Goal: Check status: Check status

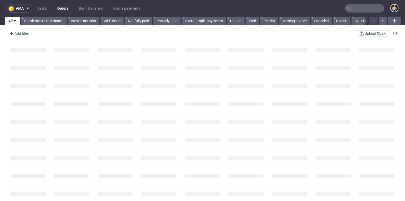
click at [370, 8] on input "text" at bounding box center [364, 8] width 39 height 8
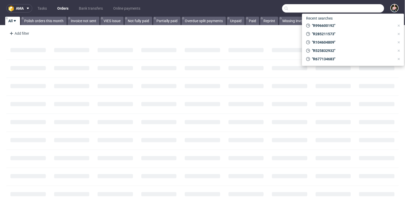
paste input "R285211573"
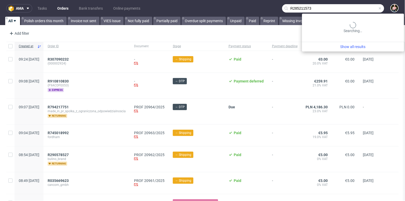
type input "R285211573"
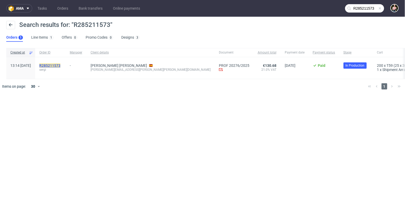
click at [60, 66] on mark "R285211573" at bounding box center [49, 65] width 21 height 4
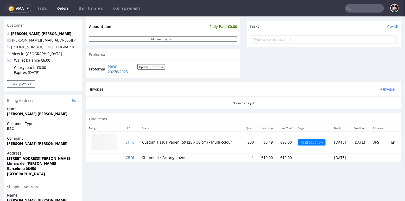
scroll to position [182, 0]
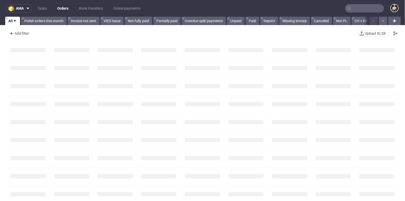
click at [360, 9] on input "text" at bounding box center [364, 8] width 39 height 8
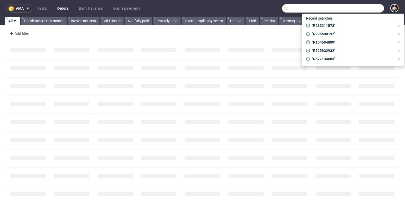
paste input "R285211573"
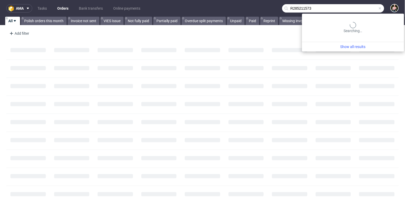
type input "R285211573"
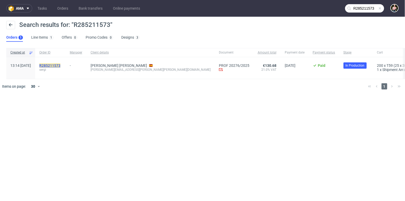
click at [60, 66] on mark "R285211573" at bounding box center [49, 65] width 21 height 4
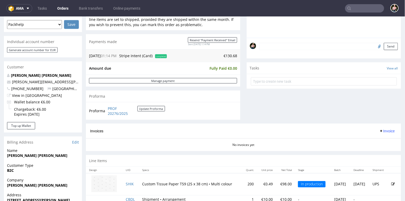
scroll to position [153, 0]
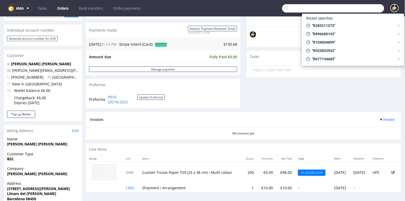
click at [365, 8] on input "text" at bounding box center [333, 8] width 102 height 8
paste input "olivierpalle@gmail.com"
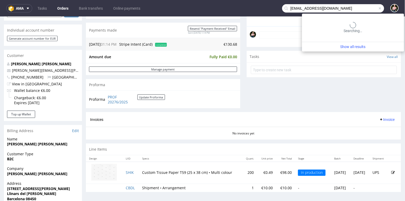
type input "olivierpalle@gmail.com"
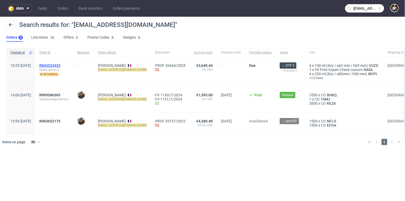
click at [60, 64] on span "R843523432" at bounding box center [49, 65] width 21 height 4
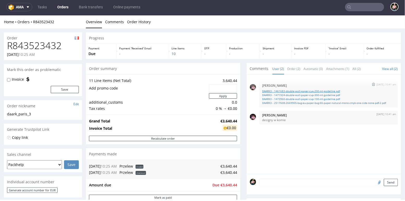
click at [303, 90] on link "DAARK3 - 1461683-double-wall-paper-cup-200-ml-guideline.pdf" at bounding box center [329, 91] width 133 height 4
click at [300, 95] on link "DAARK3 - 1471924-double-wall-paper-cup-300-ml-guideline.pdf" at bounding box center [329, 95] width 133 height 4
click at [297, 98] on link "DAARK3 - 1473960-double-wall-paper-cup-100-ml-guideline.pdf" at bounding box center [329, 99] width 133 height 4
click at [304, 102] on link "DAARK3 - 2517608-2669905-bag-eu-paper-bag-66-paper-natural-mono-cmyk-one-side-n…" at bounding box center [329, 103] width 133 height 4
click at [349, 6] on input "text" at bounding box center [364, 7] width 39 height 8
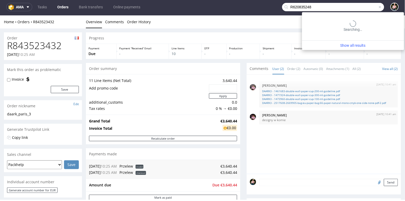
type input "R620835248"
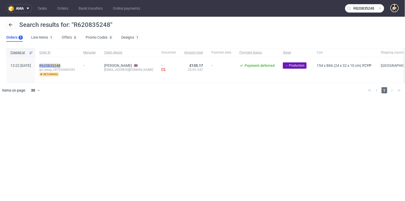
click at [60, 65] on mark "R620835248" at bounding box center [49, 65] width 21 height 4
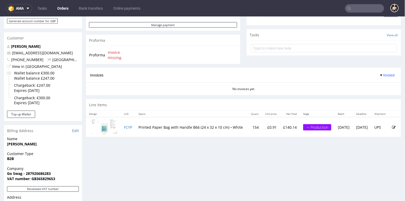
scroll to position [153, 0]
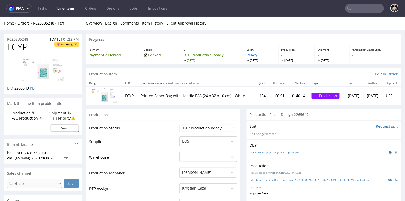
click at [183, 24] on link "Client Approval History" at bounding box center [186, 22] width 40 height 13
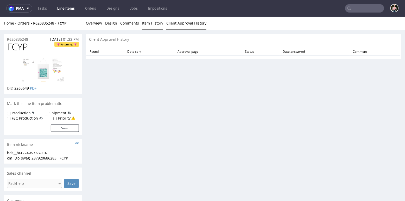
click at [144, 24] on link "Item History" at bounding box center [152, 22] width 21 height 13
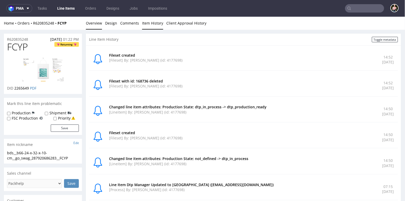
click at [90, 25] on link "Overview" at bounding box center [94, 22] width 16 height 13
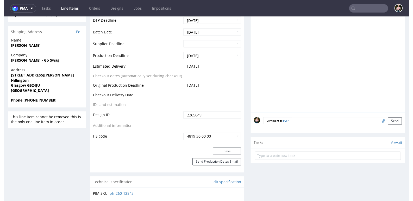
scroll to position [197, 0]
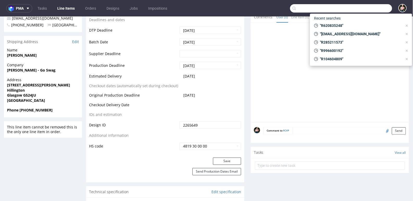
click at [367, 10] on input "text" at bounding box center [341, 8] width 102 height 8
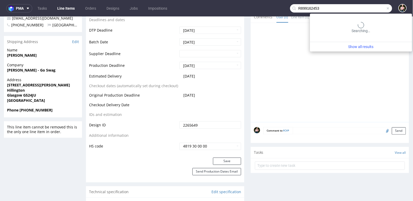
type input "R899162453"
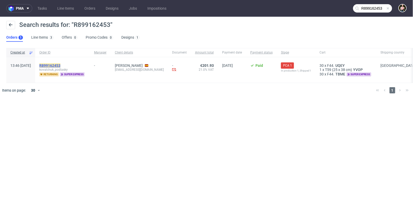
click at [60, 64] on mark "R899162453" at bounding box center [49, 65] width 21 height 4
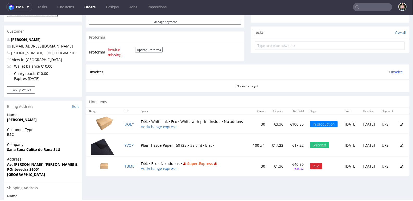
scroll to position [192, 0]
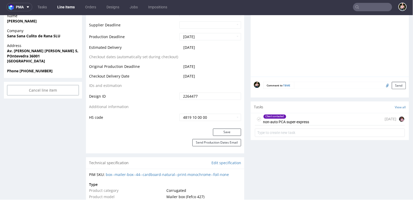
scroll to position [233, 0]
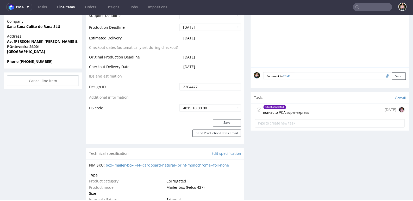
click at [331, 110] on div "Client contacted non-auto PCA super-express 7 days ago" at bounding box center [330, 109] width 150 height 12
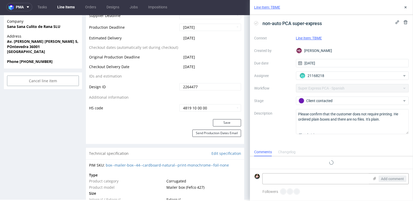
scroll to position [9, 0]
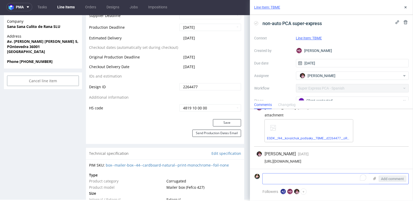
click at [302, 176] on textarea "To enrich screen reader interactions, please activate Accessibility in Grammarl…" at bounding box center [316, 178] width 107 height 10
type textarea "confirmed"
click at [392, 179] on span "Add comment" at bounding box center [392, 179] width 23 height 4
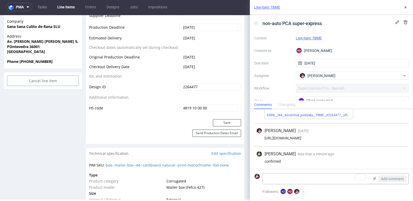
scroll to position [0, 0]
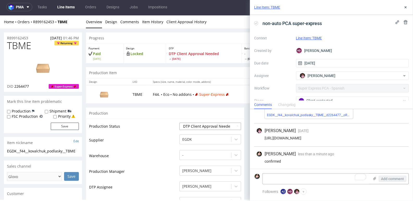
click at [204, 126] on select "Waiting for Artwork Waiting for Diecut Waiting for Mockup Waiting for DTP Waiti…" at bounding box center [210, 125] width 62 height 7
select select "back_for_dtp"
click at [179, 122] on select "Waiting for Artwork Waiting for Diecut Waiting for Mockup Waiting for DTP Waiti…" at bounding box center [210, 125] width 62 height 7
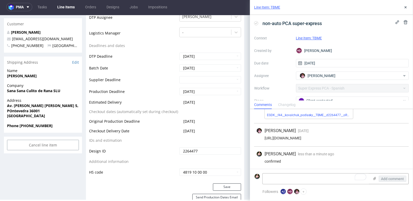
scroll to position [177, 0]
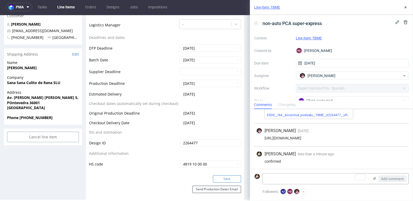
click at [217, 178] on button "Save" at bounding box center [227, 178] width 28 height 7
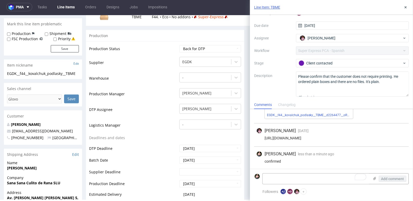
scroll to position [79, 0]
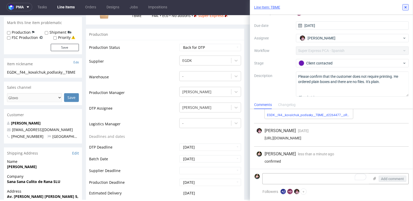
click at [405, 8] on icon at bounding box center [406, 7] width 4 height 4
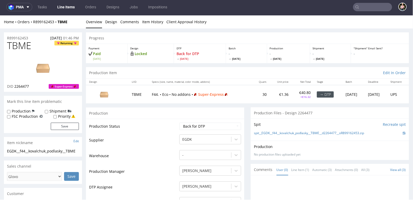
click at [367, 9] on input "text" at bounding box center [372, 7] width 39 height 8
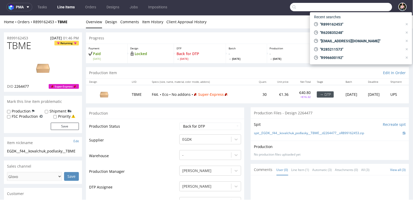
paste input "R380458329"
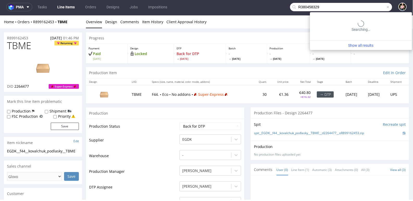
type input "R380458329"
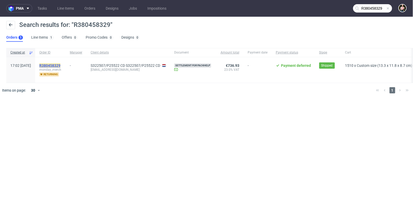
click at [60, 64] on mark "R380458329" at bounding box center [49, 65] width 21 height 4
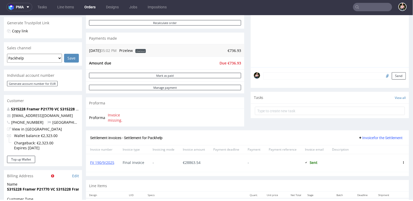
scroll to position [122, 0]
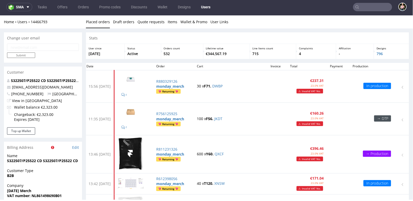
scroll to position [1, 0]
click at [359, 4] on input "text" at bounding box center [372, 7] width 39 height 8
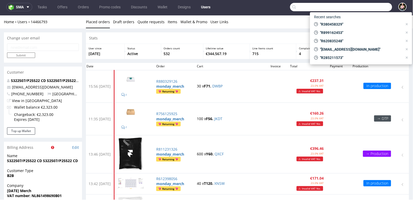
paste input "R380458329"
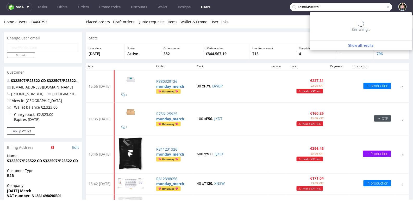
type input "R380458329"
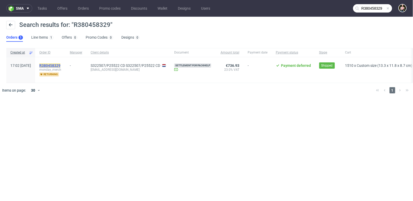
click at [60, 64] on mark "R380458329" at bounding box center [49, 65] width 21 height 4
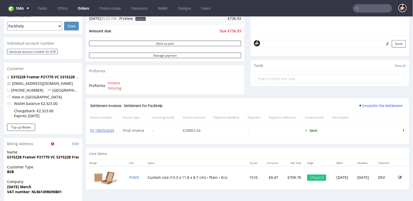
scroll to position [155, 0]
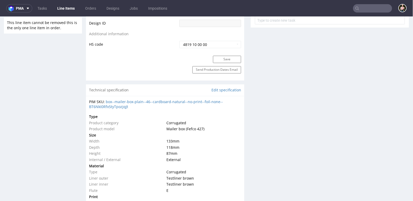
scroll to position [302, 0]
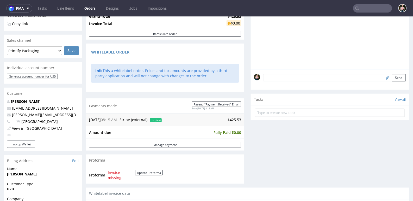
scroll to position [115, 0]
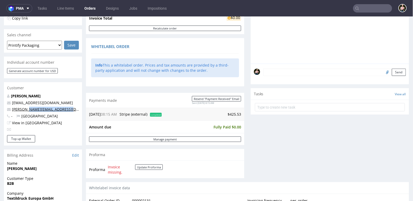
drag, startPoint x: 71, startPoint y: 109, endPoint x: 27, endPoint y: 110, distance: 44.6
click at [27, 110] on p "[PERSON_NAME][EMAIL_ADDRESS][DOMAIN_NAME]" at bounding box center [43, 108] width 72 height 5
copy link "[DOMAIN_NAME]"
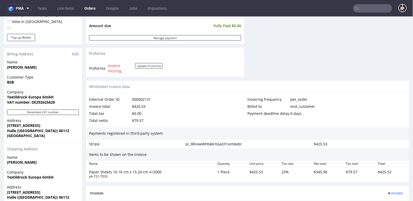
scroll to position [269, 0]
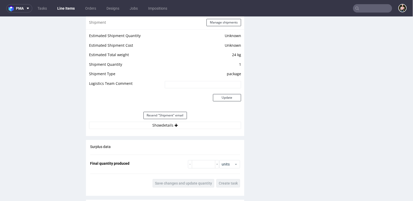
scroll to position [416, 0]
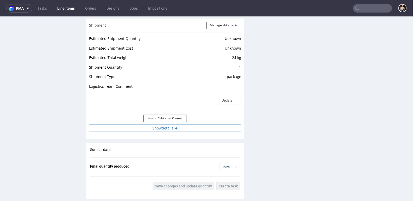
click at [160, 125] on button "Show details" at bounding box center [165, 127] width 152 height 7
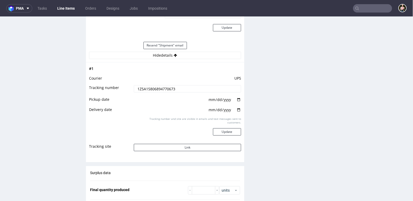
scroll to position [491, 0]
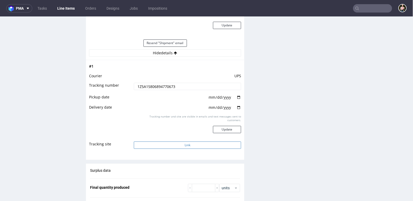
click at [182, 144] on button "Link" at bounding box center [187, 144] width 107 height 7
